Goal: Information Seeking & Learning: Learn about a topic

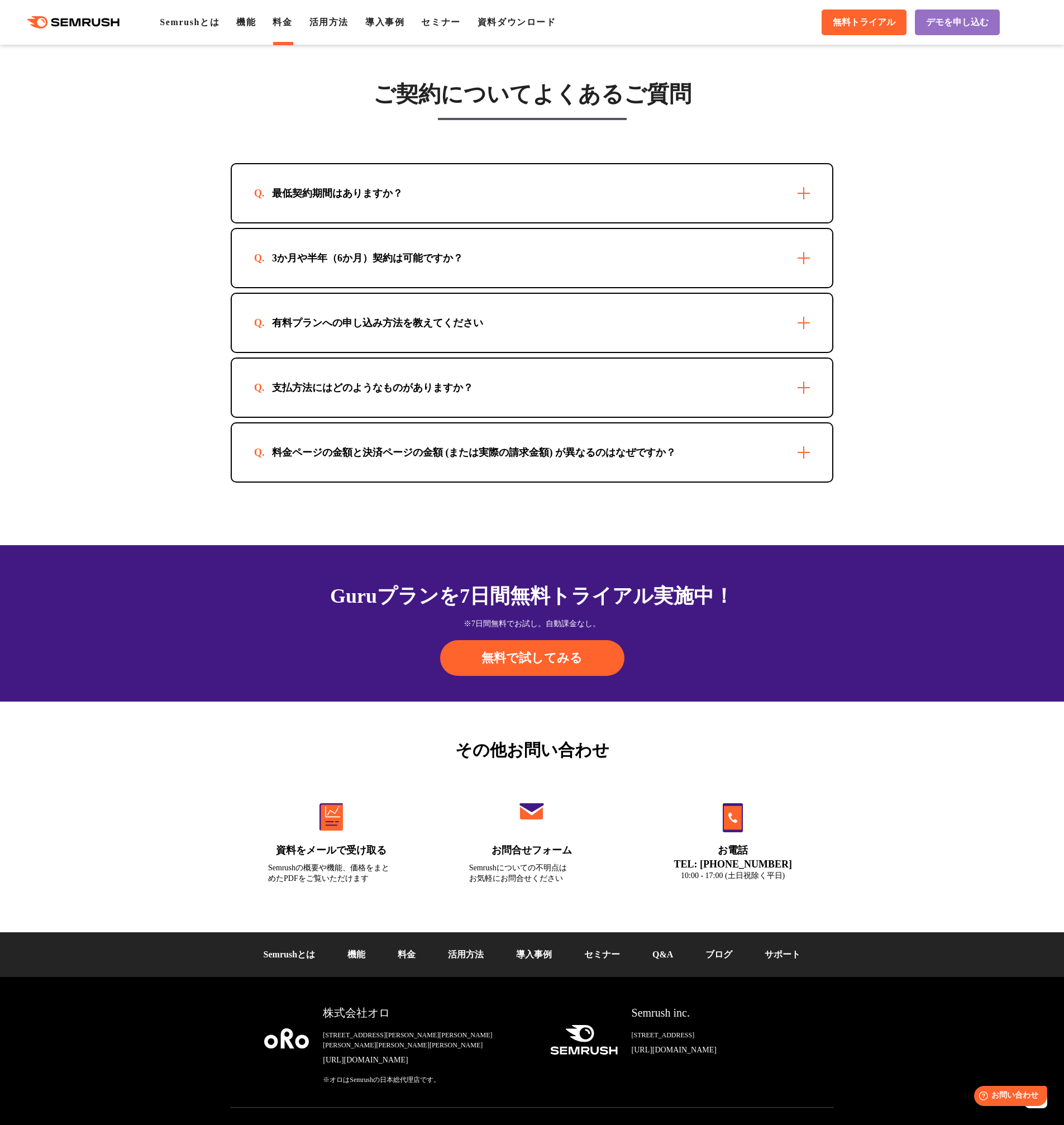
scroll to position [3124, 0]
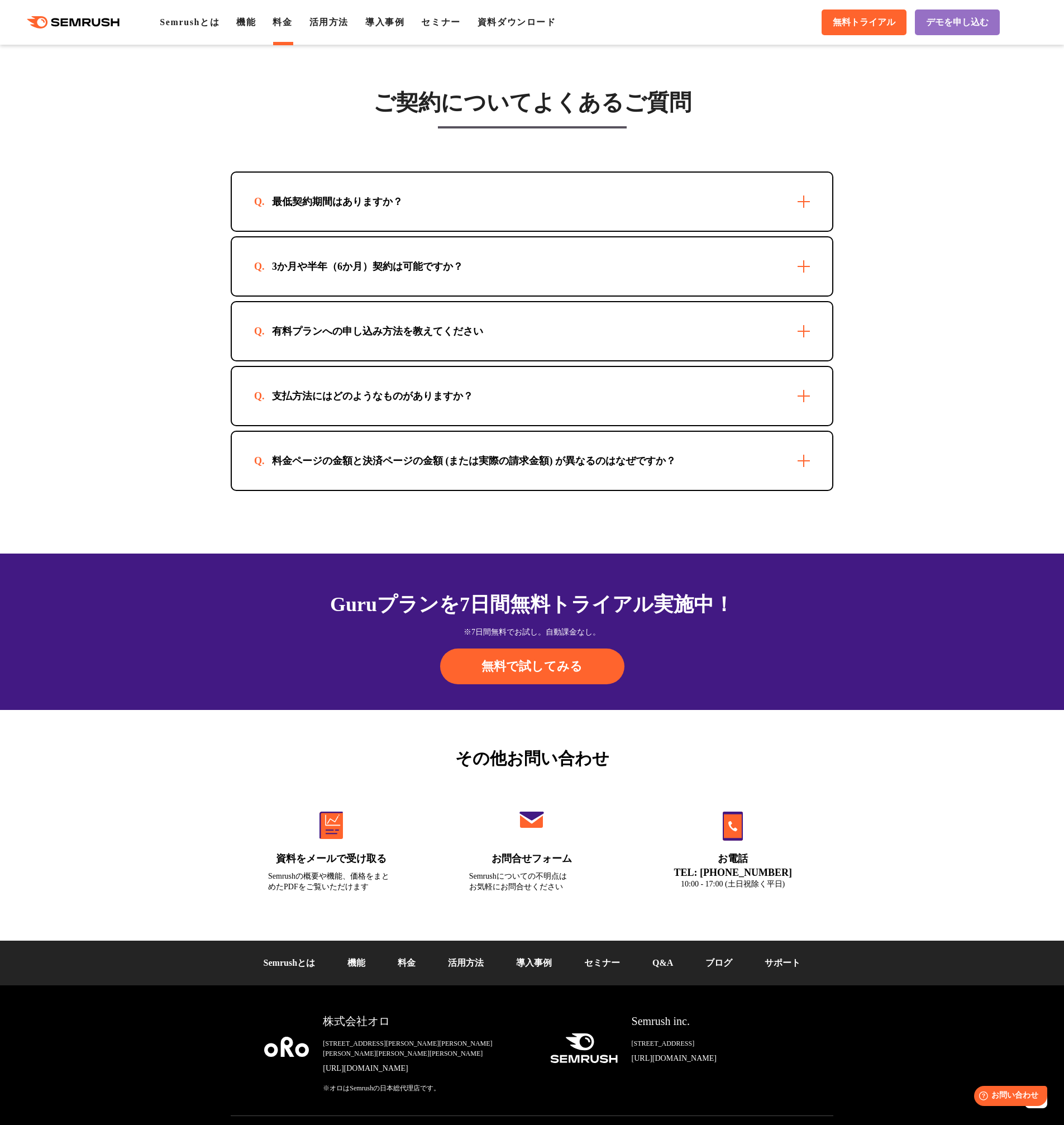
click at [788, 201] on div "最低契約期間はありますか？" at bounding box center [532, 201] width 600 height 58
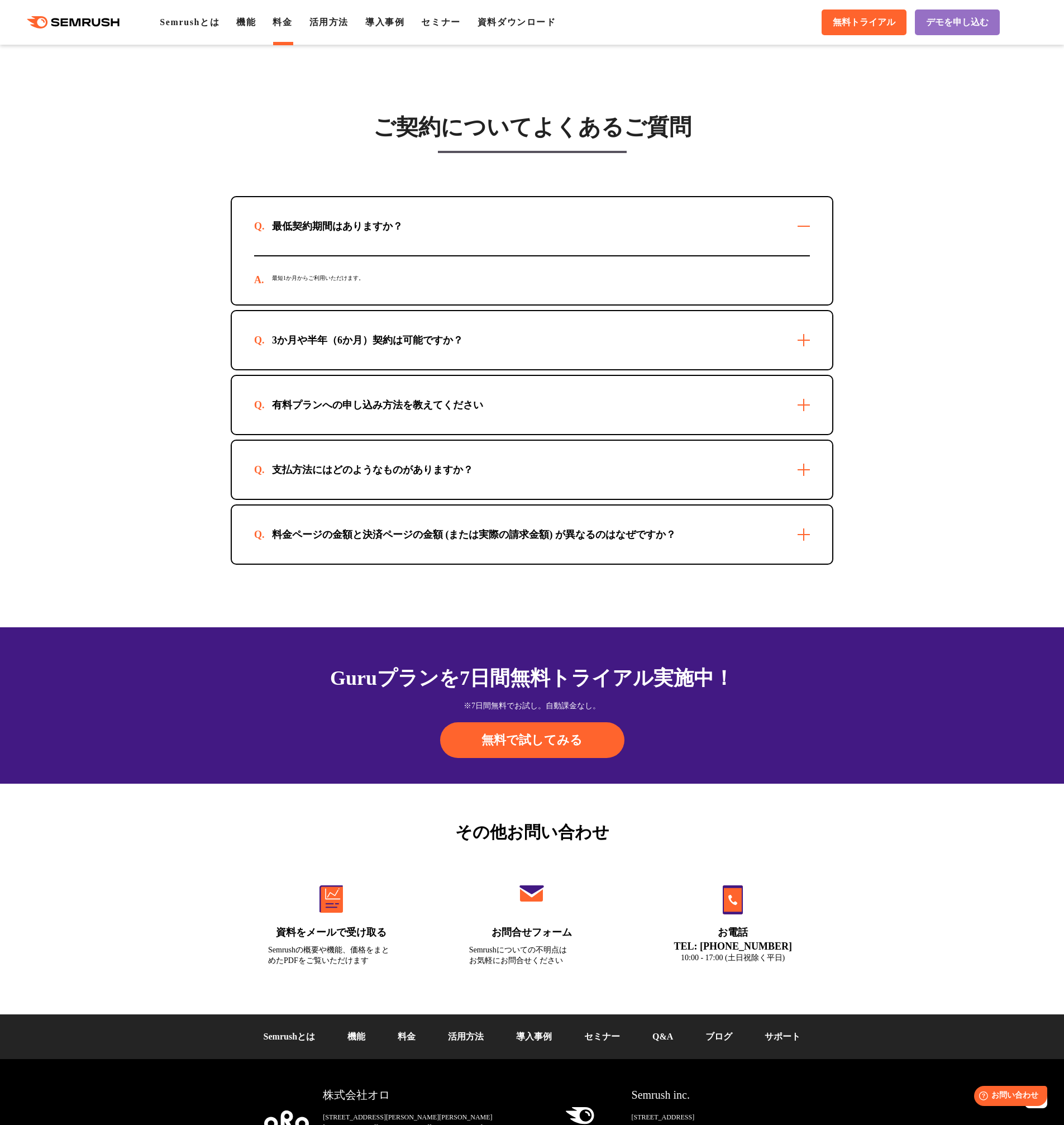
scroll to position [3072, 0]
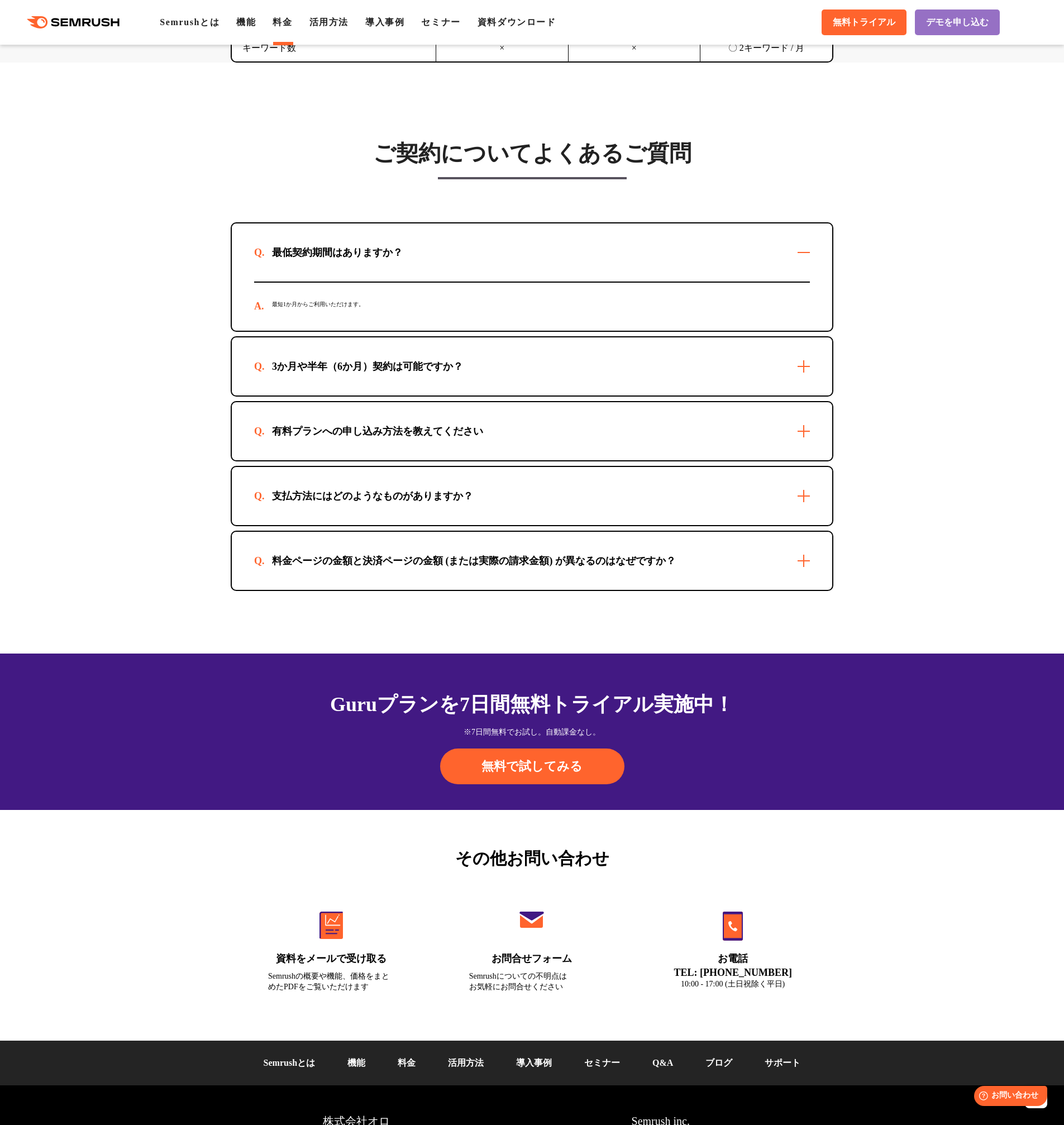
click at [799, 350] on div "3か月や半年（6か月）契約は可能ですか？" at bounding box center [532, 367] width 600 height 58
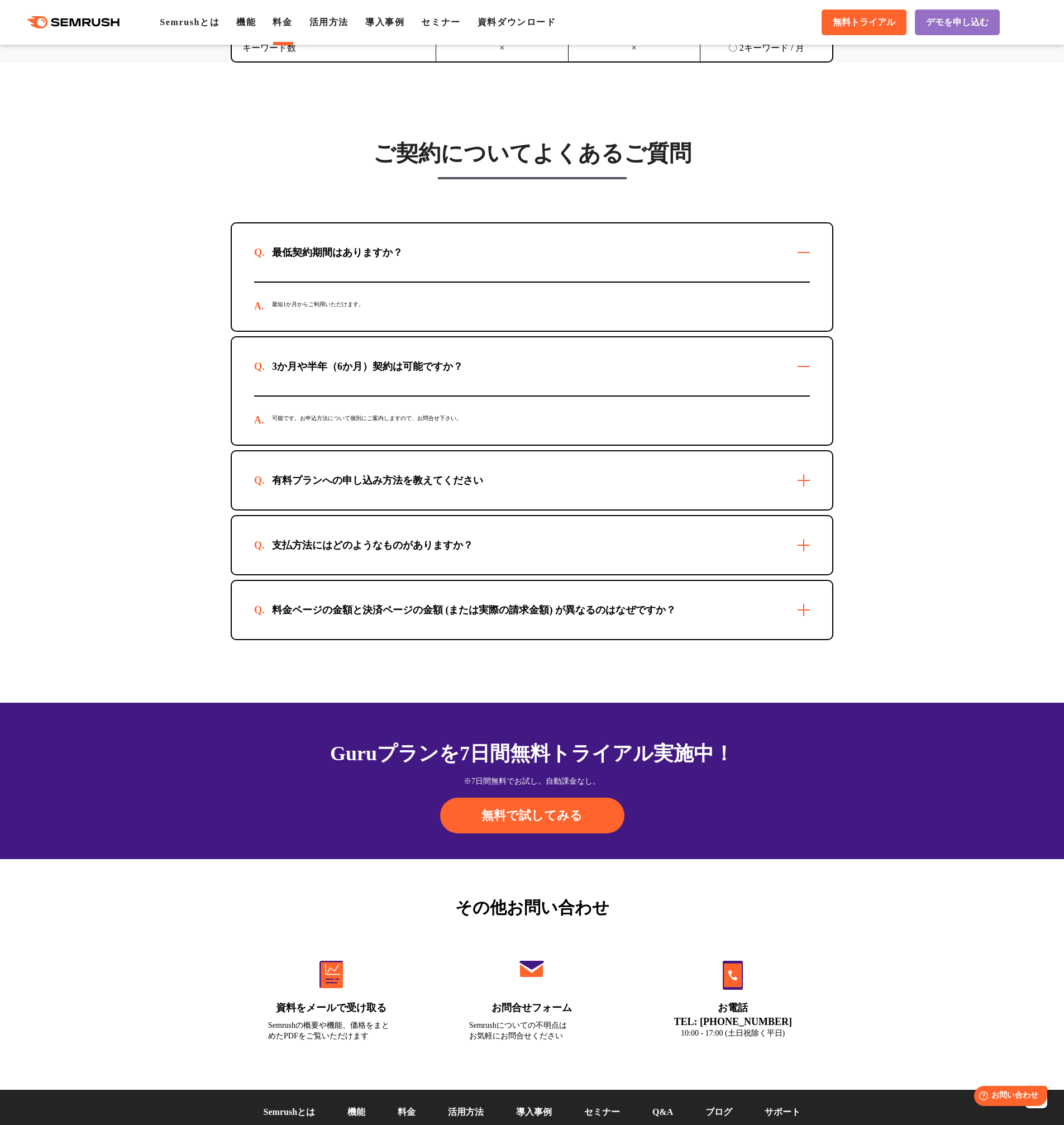
click at [839, 500] on div "ご契約についてよくあるご質問 最低契約期間はありますか？ 最短1か月からご利用いただけます。 3か月や半年（6か月）契約は可能ですか？ 可能です。お申込方法に…" at bounding box center [532, 389] width 625 height 500
click at [815, 490] on div "有料プランへの申し込み方法を教えてください" at bounding box center [532, 480] width 600 height 58
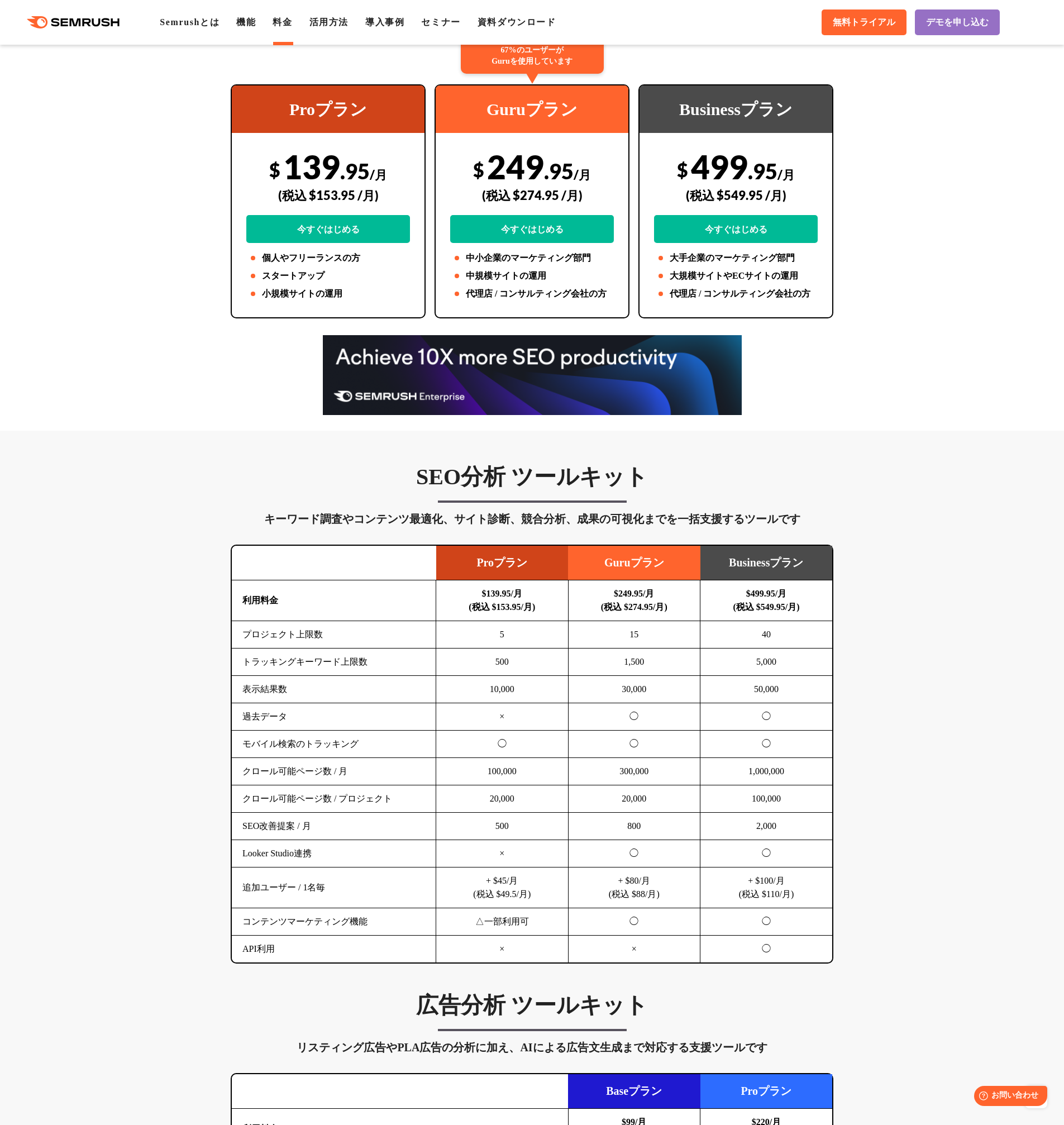
scroll to position [209, 0]
